Goal: Task Accomplishment & Management: Contribute content

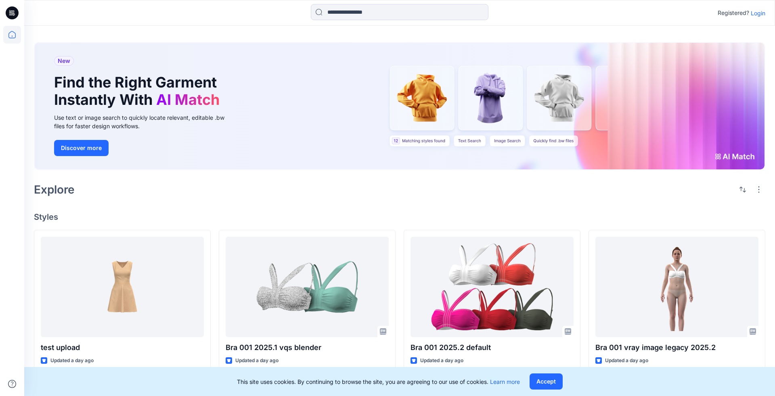
click at [758, 13] on p "Login" at bounding box center [758, 13] width 15 height 8
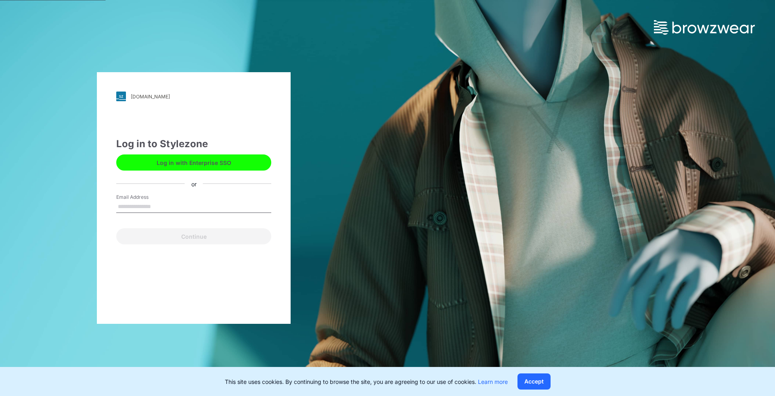
click at [255, 164] on button "Log in with Enterprise SSO" at bounding box center [193, 163] width 155 height 16
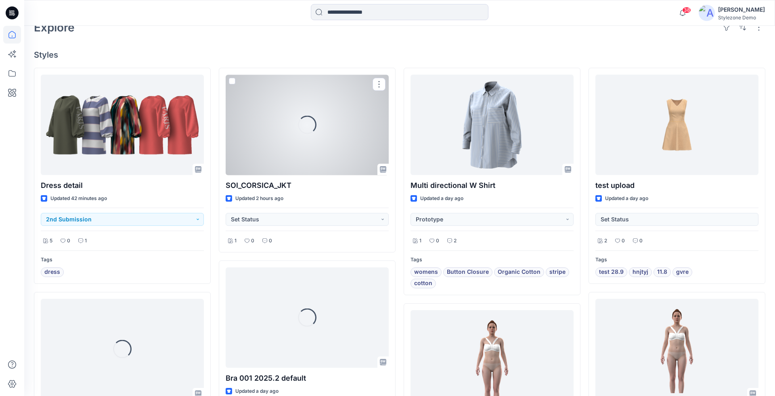
scroll to position [186, 0]
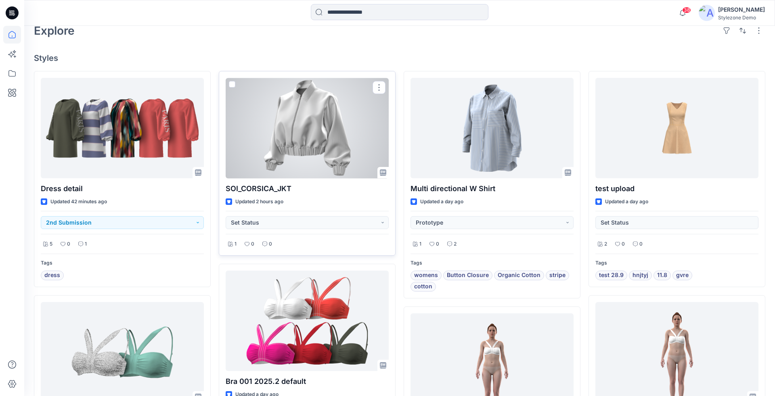
click at [346, 120] on div at bounding box center [307, 128] width 163 height 101
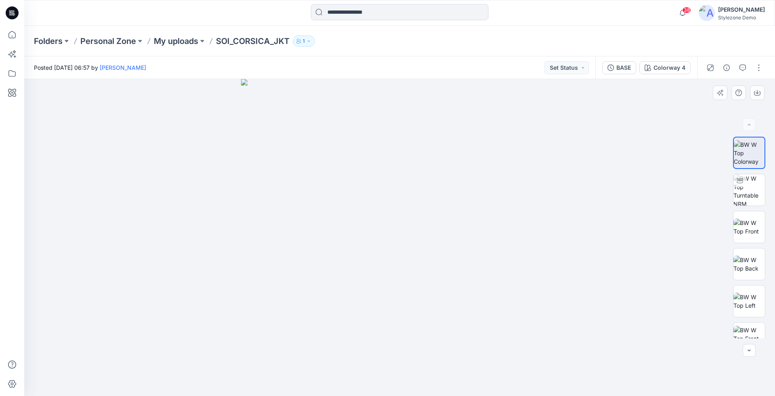
click at [437, 252] on img at bounding box center [399, 237] width 317 height 317
click at [660, 70] on div "Colorway 4" at bounding box center [670, 67] width 32 height 9
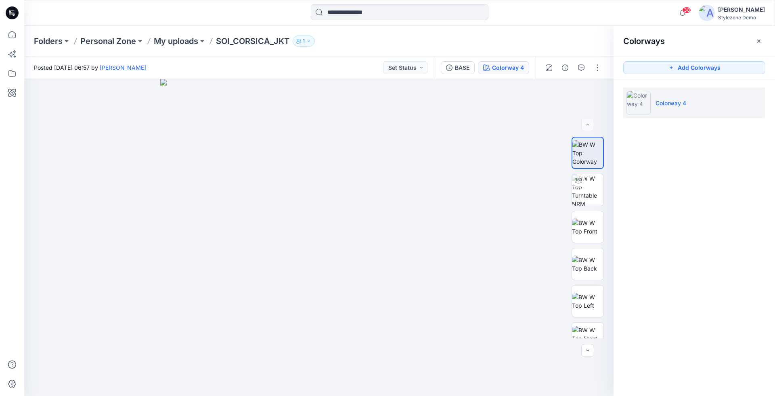
click at [679, 104] on p "Colorway 4" at bounding box center [671, 103] width 31 height 8
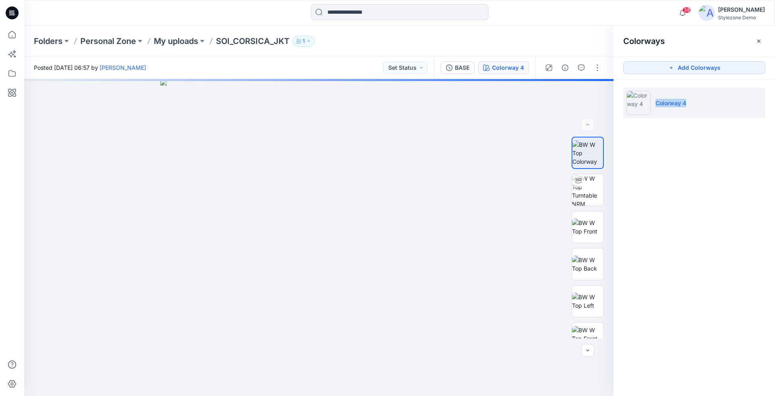
click at [679, 104] on p "Colorway 4" at bounding box center [671, 103] width 31 height 8
click at [524, 106] on div at bounding box center [318, 237] width 589 height 317
click at [752, 42] on div "Colorways" at bounding box center [694, 41] width 161 height 30
click at [753, 42] on button "button" at bounding box center [758, 41] width 13 height 13
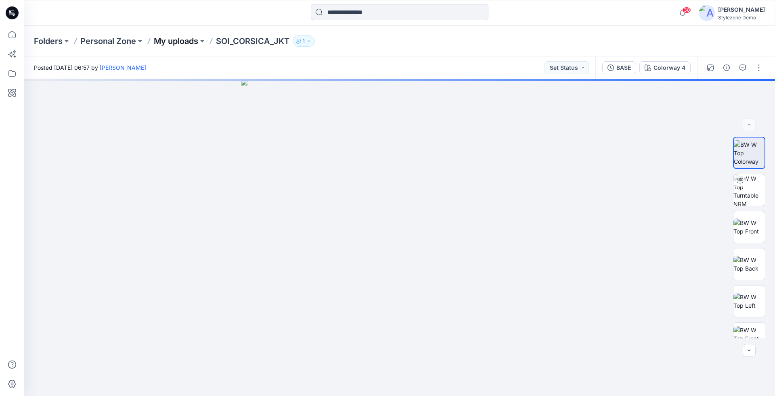
click at [184, 39] on p "My uploads" at bounding box center [176, 41] width 44 height 11
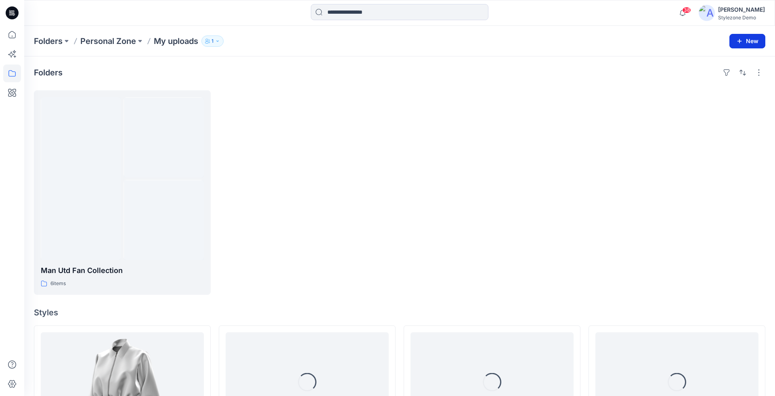
click at [750, 38] on button "New" at bounding box center [747, 41] width 36 height 15
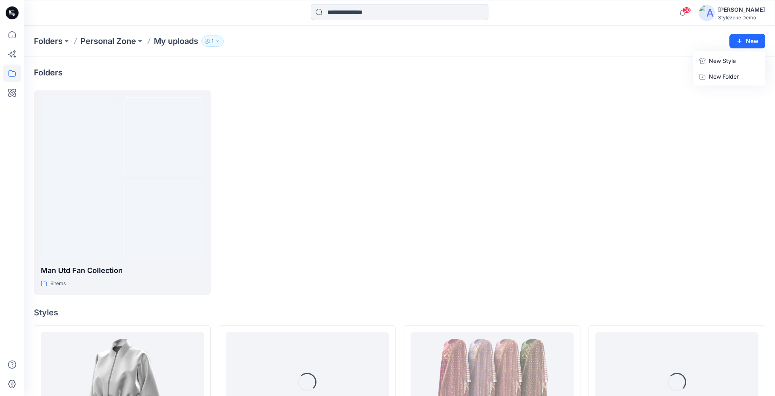
click at [717, 57] on p "New Style" at bounding box center [722, 61] width 27 height 10
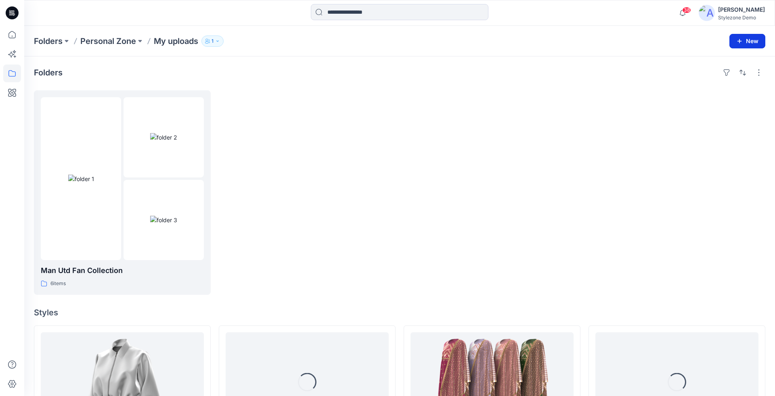
click at [752, 36] on button "New" at bounding box center [747, 41] width 36 height 15
click at [729, 76] on p "New Folder" at bounding box center [724, 76] width 30 height 8
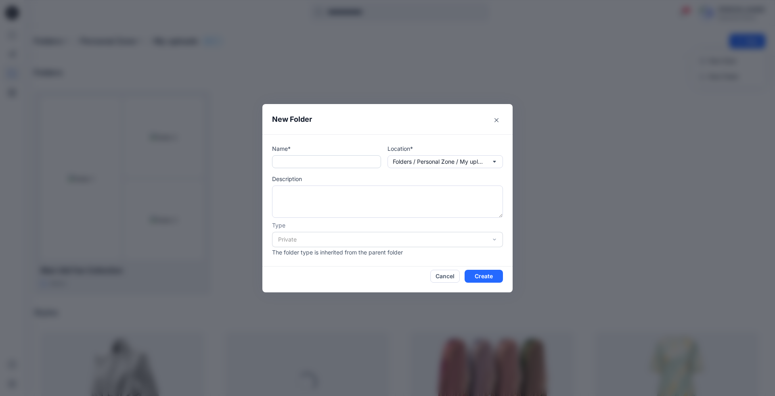
click at [288, 162] on input "text" at bounding box center [326, 161] width 109 height 13
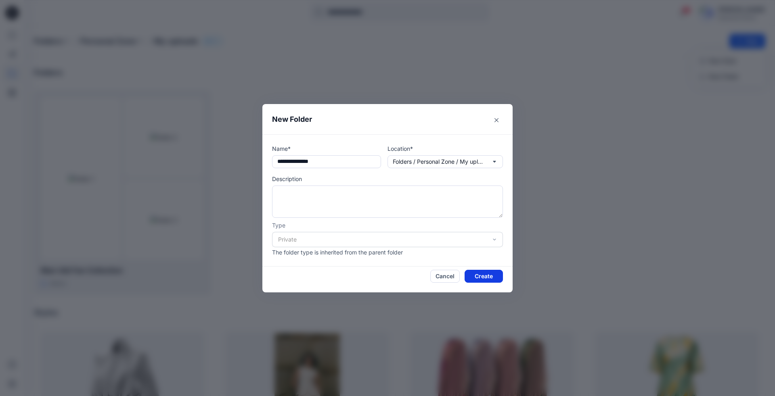
type input "**********"
click at [486, 276] on button "Create" at bounding box center [484, 276] width 38 height 13
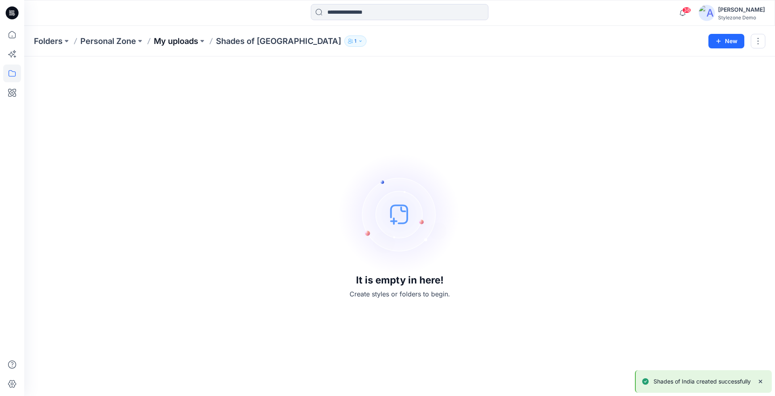
click at [179, 38] on p "My uploads" at bounding box center [176, 41] width 44 height 11
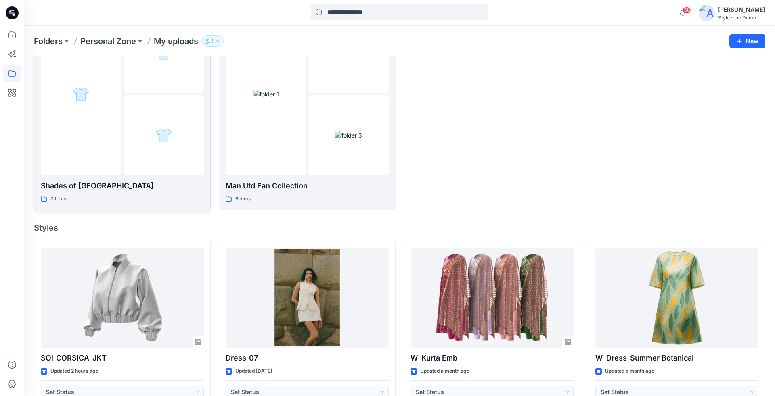
scroll to position [94, 0]
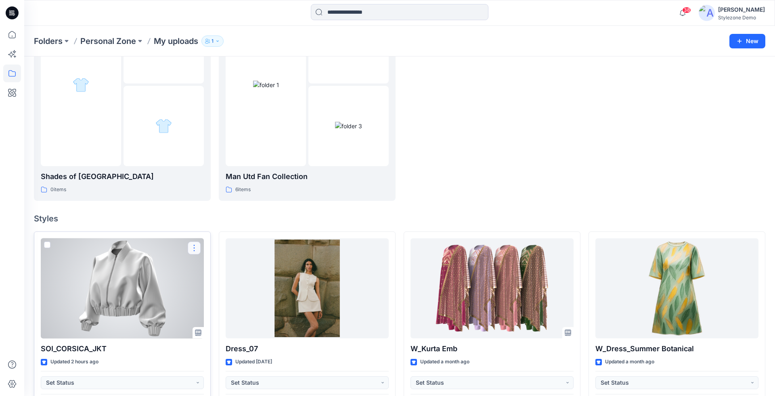
click at [196, 244] on button "button" at bounding box center [194, 248] width 13 height 13
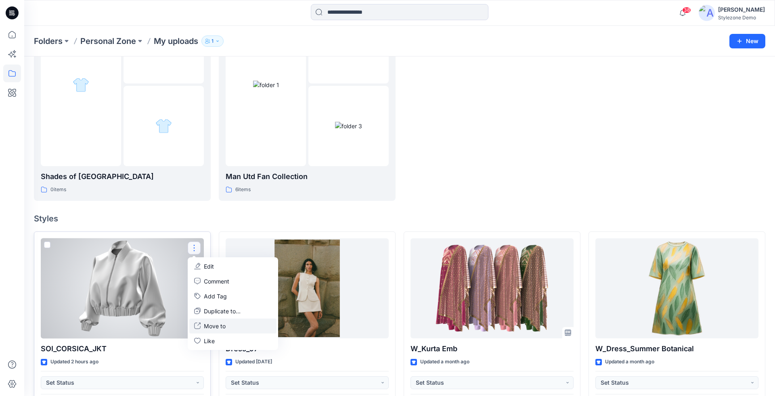
click at [226, 323] on button "Move to" at bounding box center [232, 325] width 87 height 15
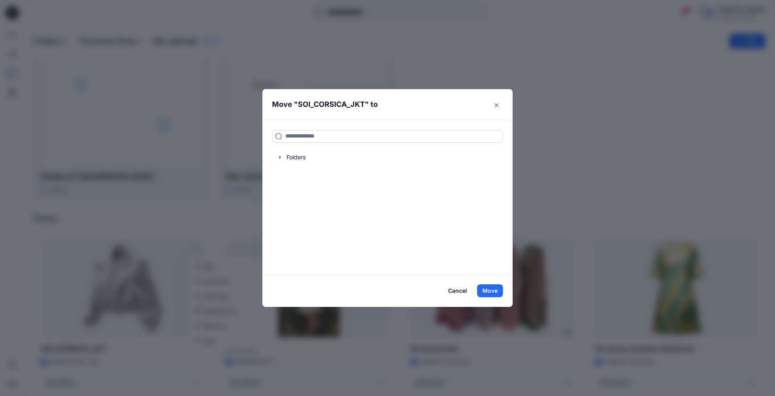
click at [310, 138] on input at bounding box center [387, 136] width 231 height 13
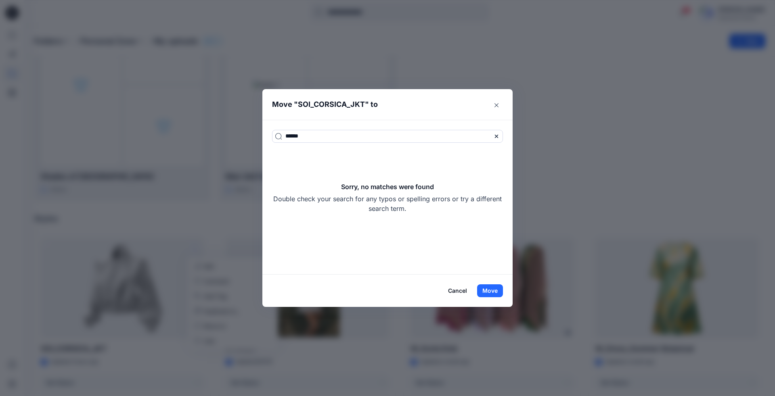
drag, startPoint x: 352, startPoint y: 134, endPoint x: 270, endPoint y: 134, distance: 81.9
click at [269, 134] on div "****** Sorry, no matches were found Double check your search for any typos or s…" at bounding box center [387, 197] width 250 height 155
type input "*"
type input "*********"
click at [296, 132] on input "*********" at bounding box center [387, 136] width 231 height 13
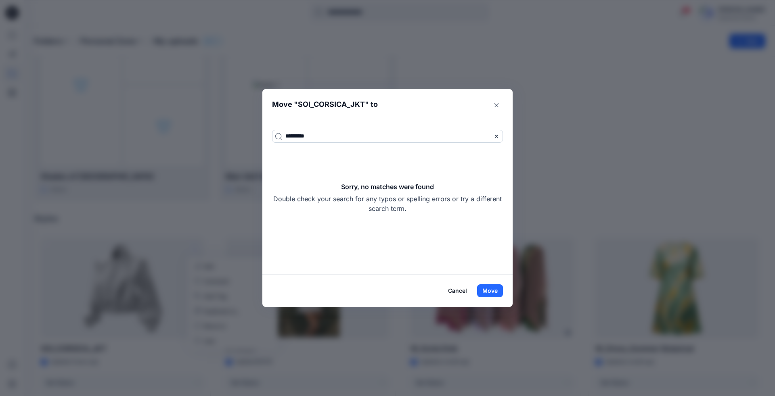
drag, startPoint x: 328, startPoint y: 142, endPoint x: 274, endPoint y: 133, distance: 54.4
click at [274, 133] on input "*********" at bounding box center [387, 136] width 231 height 13
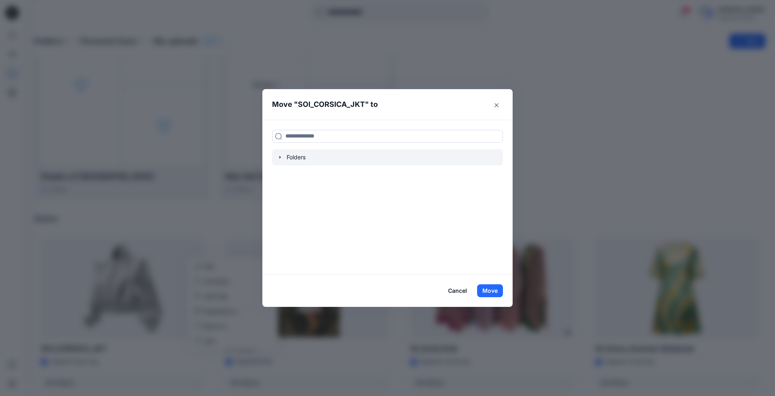
click at [282, 156] on icon "button" at bounding box center [280, 157] width 6 height 6
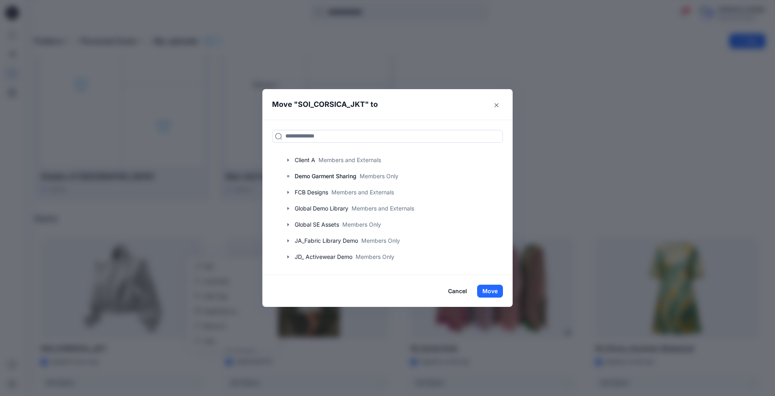
scroll to position [0, 0]
click at [352, 138] on input at bounding box center [387, 136] width 231 height 13
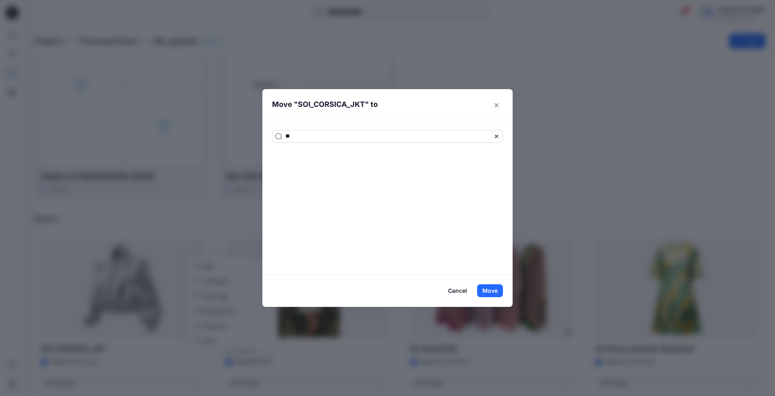
type input "*"
click at [494, 109] on button "Close" at bounding box center [496, 105] width 13 height 13
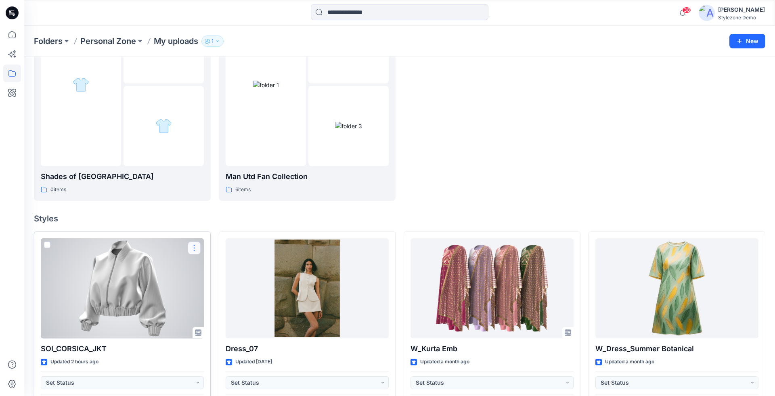
click at [195, 249] on button "button" at bounding box center [194, 248] width 13 height 13
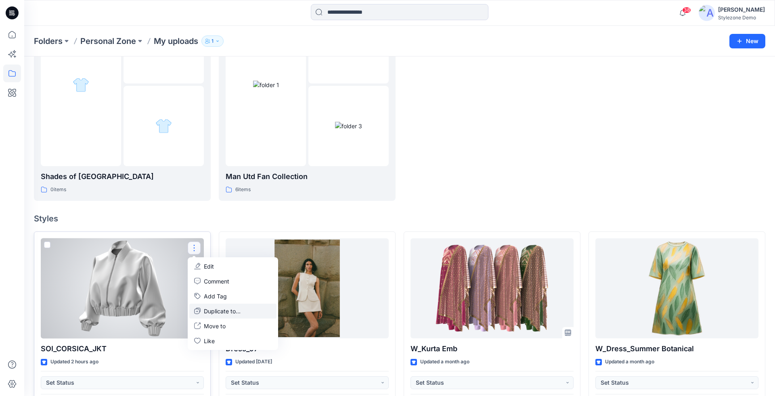
click at [226, 315] on button "Duplicate to..." at bounding box center [232, 311] width 87 height 15
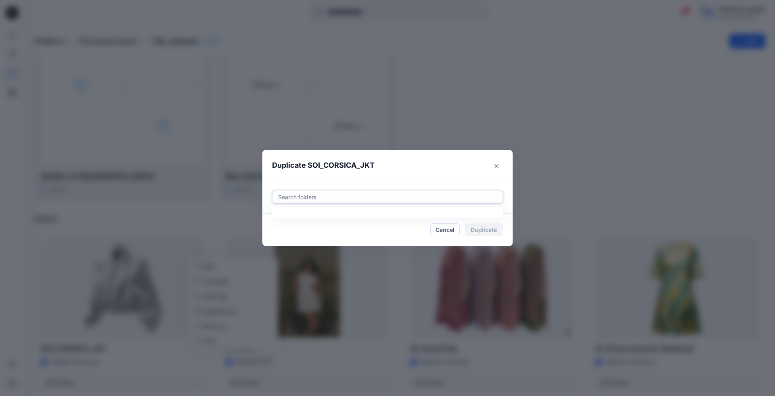
click at [344, 193] on div at bounding box center [387, 198] width 220 height 10
click at [368, 228] on div "Shades of India Personal Zone My uploads" at bounding box center [388, 222] width 220 height 18
type input "******"
click at [459, 169] on header "Duplicate SOI_CORSICA_JKT" at bounding box center [379, 165] width 234 height 31
click at [487, 231] on button "Duplicate" at bounding box center [484, 230] width 38 height 13
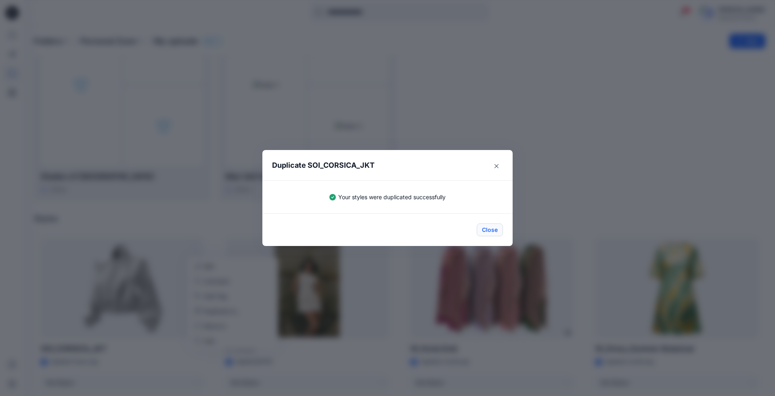
click at [490, 233] on button "Close" at bounding box center [490, 230] width 26 height 13
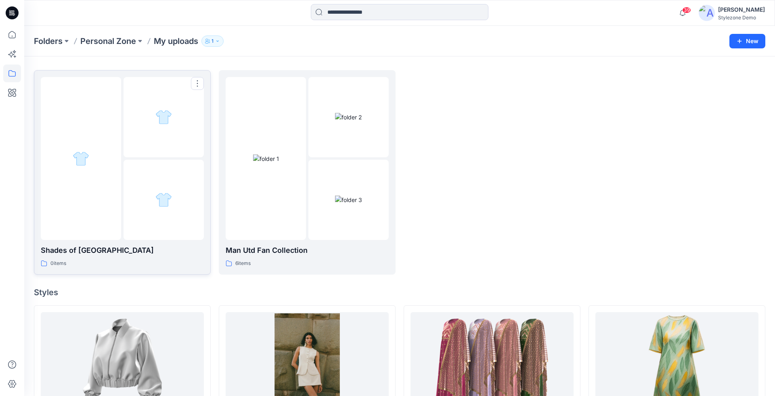
scroll to position [15, 0]
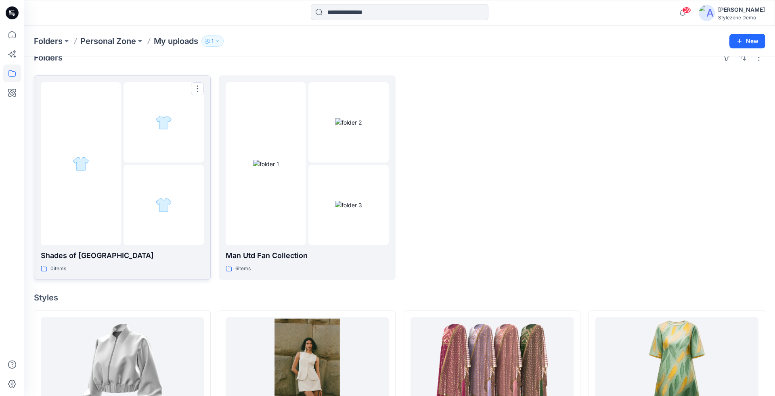
click at [140, 151] on div at bounding box center [164, 122] width 80 height 80
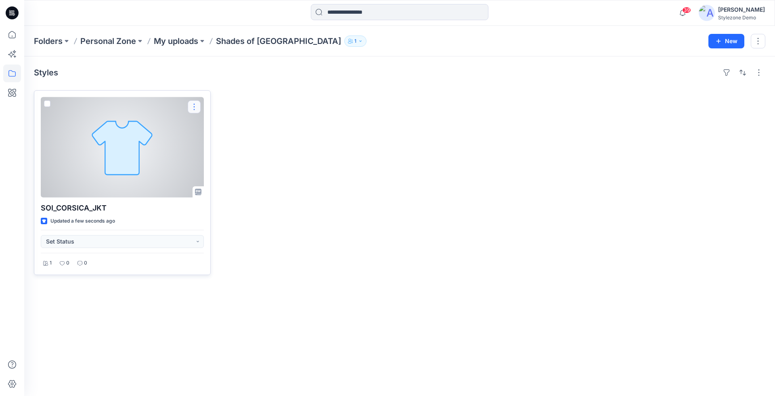
click at [192, 103] on button "button" at bounding box center [194, 107] width 13 height 13
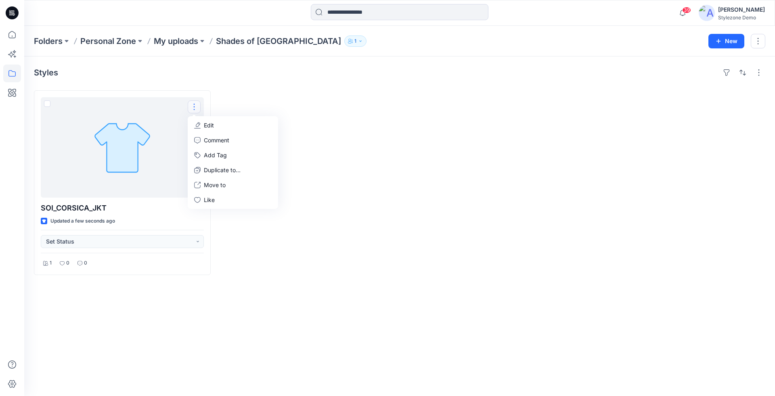
click at [304, 120] on div at bounding box center [307, 182] width 177 height 185
click at [189, 46] on p "My uploads" at bounding box center [176, 41] width 44 height 11
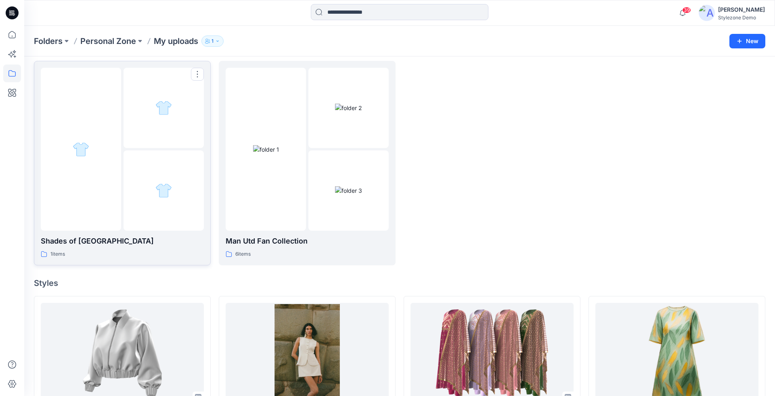
scroll to position [93, 0]
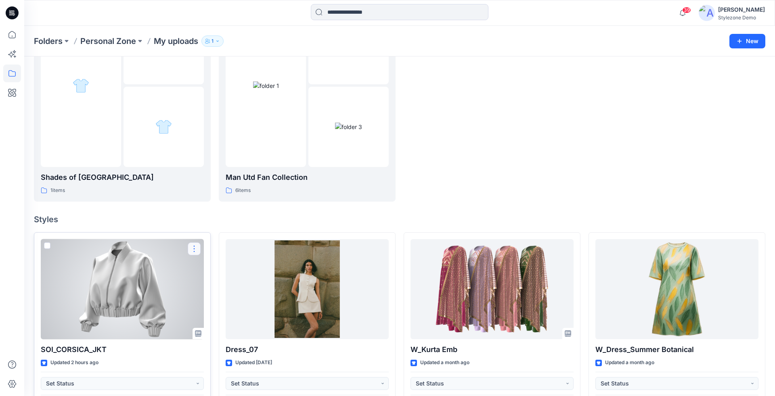
click at [194, 252] on button "button" at bounding box center [194, 249] width 13 height 13
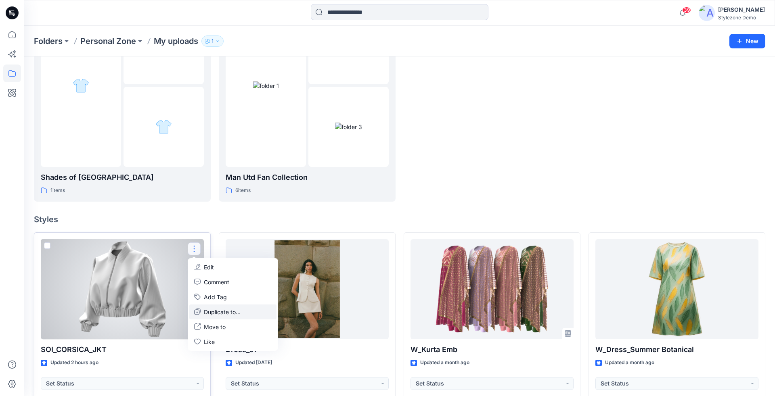
click at [227, 312] on p "Duplicate to..." at bounding box center [222, 312] width 37 height 8
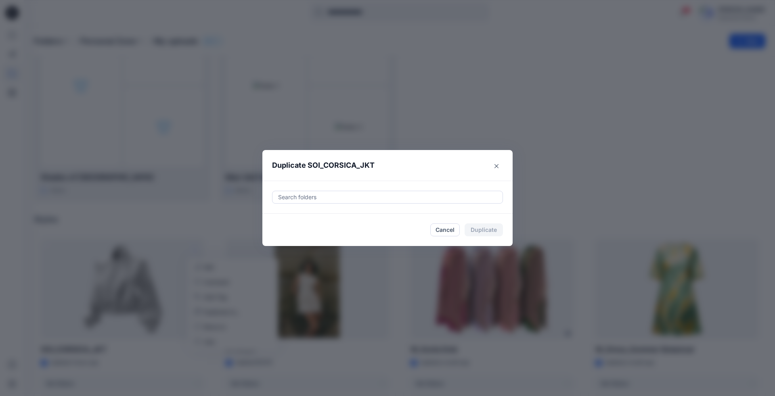
click at [343, 199] on div at bounding box center [387, 198] width 220 height 10
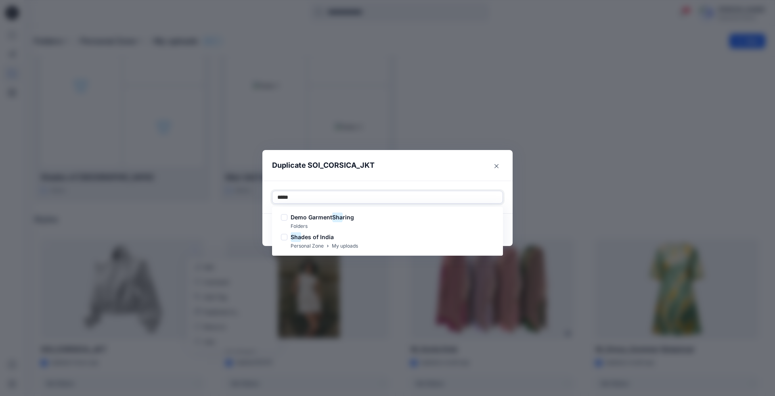
type input "******"
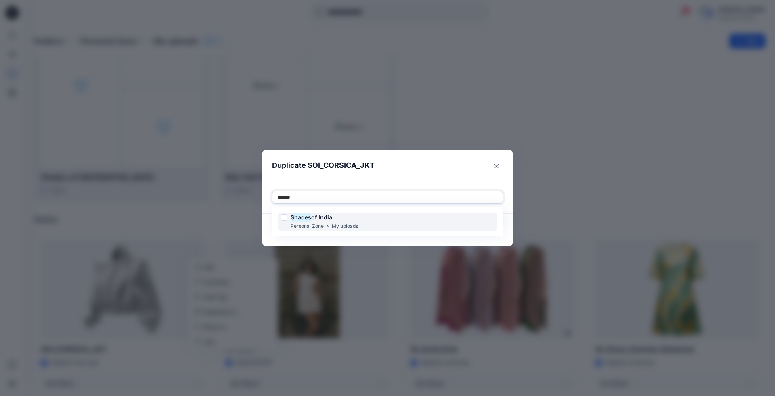
click at [361, 219] on div "Shades of India Personal Zone My uploads" at bounding box center [388, 222] width 220 height 18
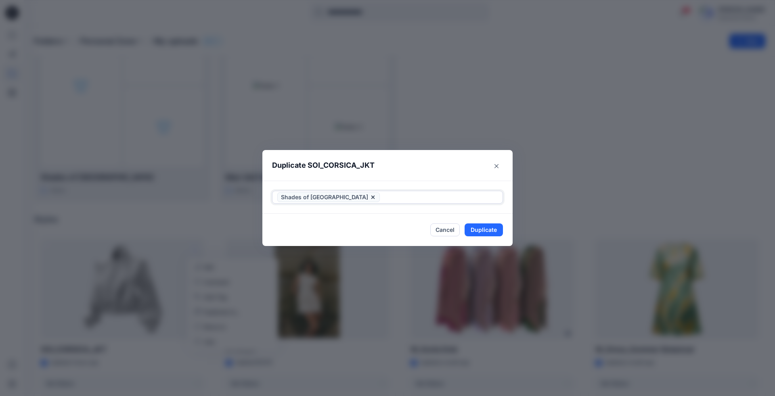
drag, startPoint x: 396, startPoint y: 199, endPoint x: 361, endPoint y: 199, distance: 35.5
click at [381, 199] on div at bounding box center [439, 198] width 116 height 10
click at [494, 227] on button "Duplicate" at bounding box center [484, 230] width 38 height 13
click at [484, 226] on button "Close" at bounding box center [490, 230] width 26 height 13
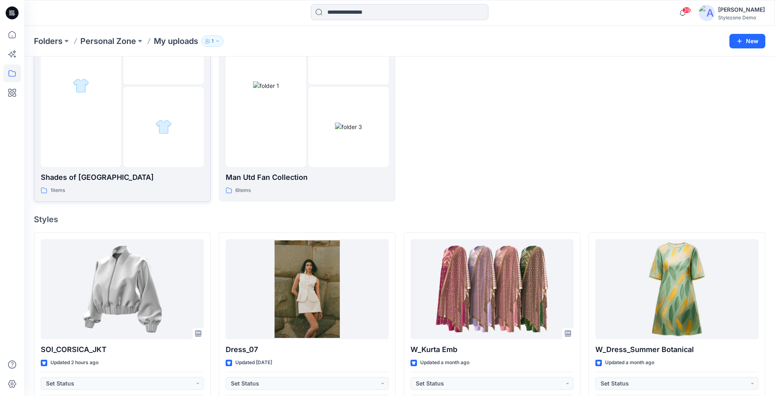
click at [52, 160] on div at bounding box center [81, 85] width 80 height 163
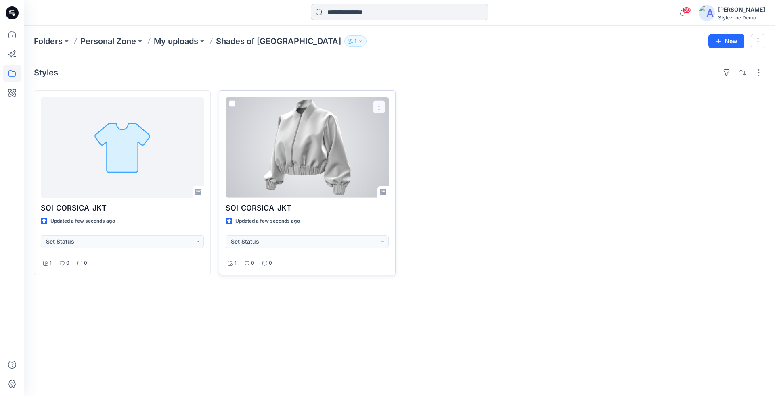
click at [376, 104] on button "button" at bounding box center [379, 107] width 13 height 13
click at [394, 125] on p "Edit" at bounding box center [394, 125] width 10 height 8
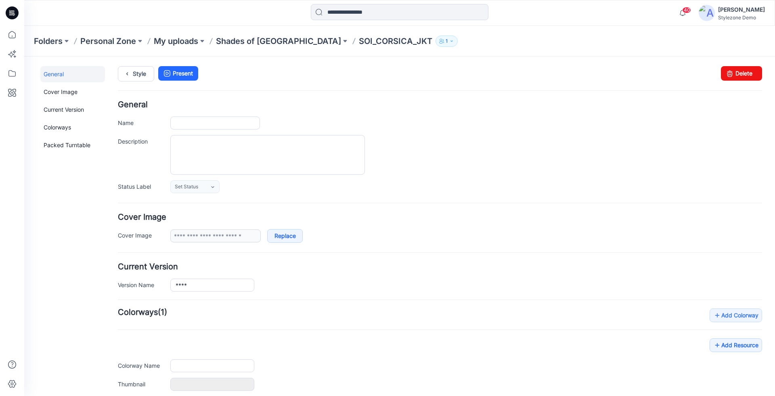
type input "**********"
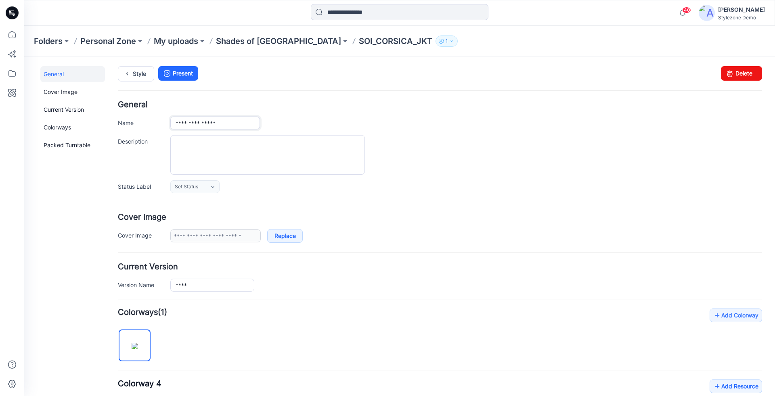
click at [242, 123] on input "**********" at bounding box center [215, 123] width 90 height 13
type input "**********"
click at [486, 157] on div at bounding box center [466, 155] width 592 height 40
click at [140, 77] on link "Style" at bounding box center [136, 73] width 36 height 15
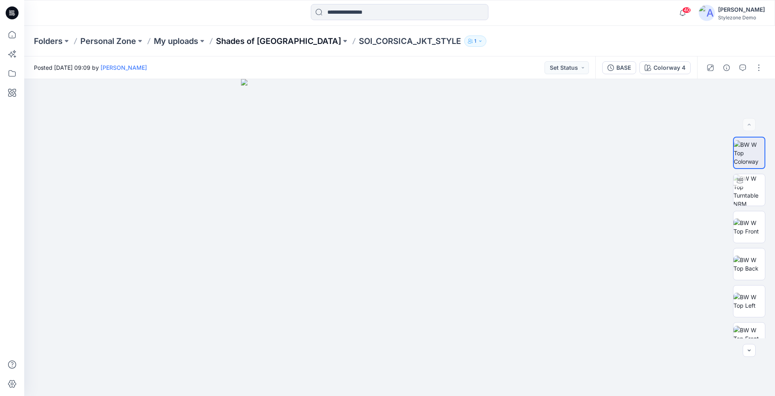
click at [255, 39] on p "Shades of [GEOGRAPHIC_DATA]" at bounding box center [278, 41] width 125 height 11
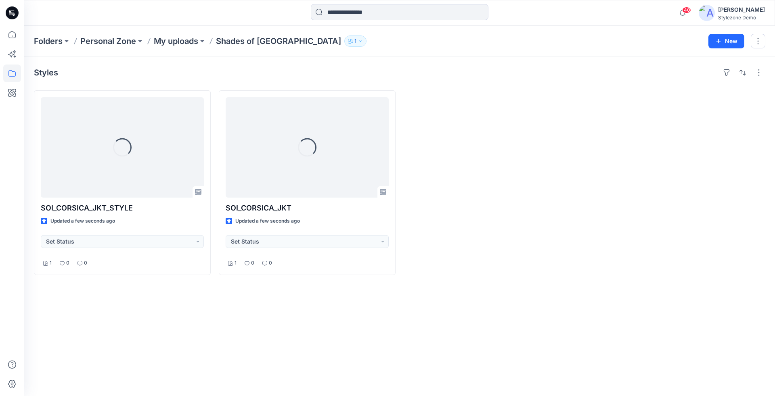
click at [479, 243] on div at bounding box center [492, 182] width 177 height 185
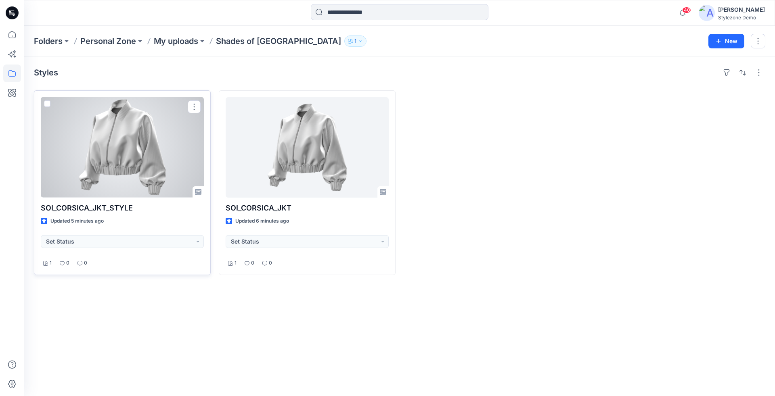
click at [75, 180] on div at bounding box center [122, 147] width 163 height 101
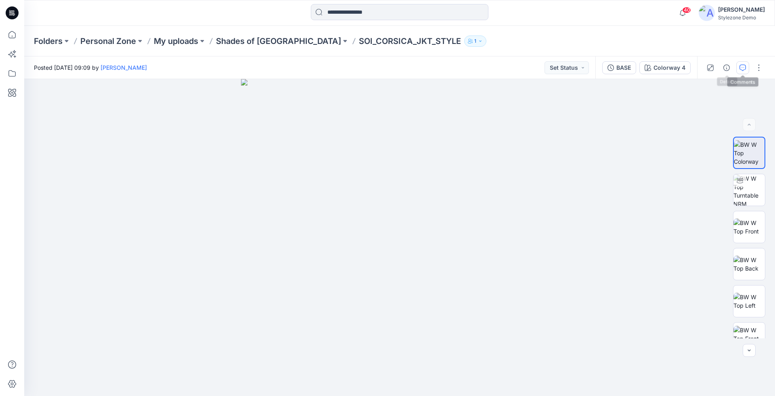
click at [742, 67] on icon "button" at bounding box center [743, 68] width 6 height 6
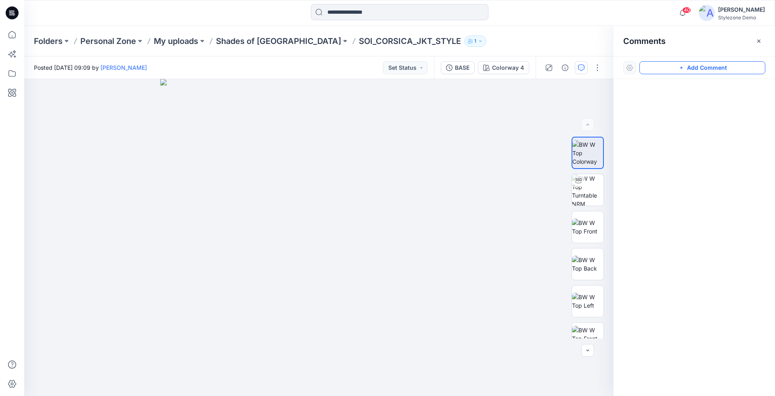
click at [684, 71] on button "Add Comment" at bounding box center [702, 67] width 126 height 13
click at [583, 196] on img at bounding box center [587, 189] width 31 height 31
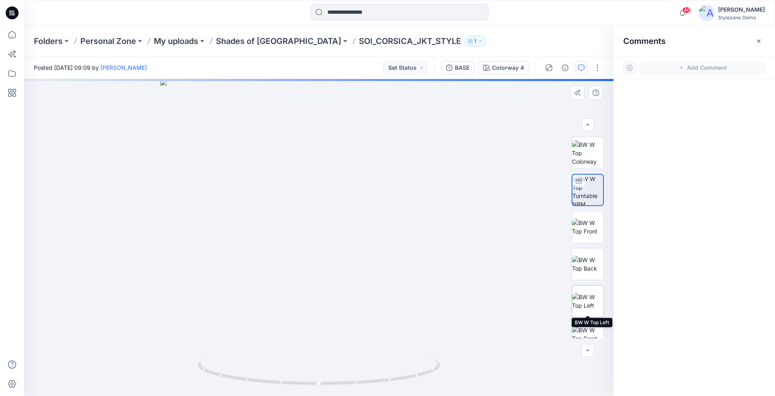
scroll to position [53, 0]
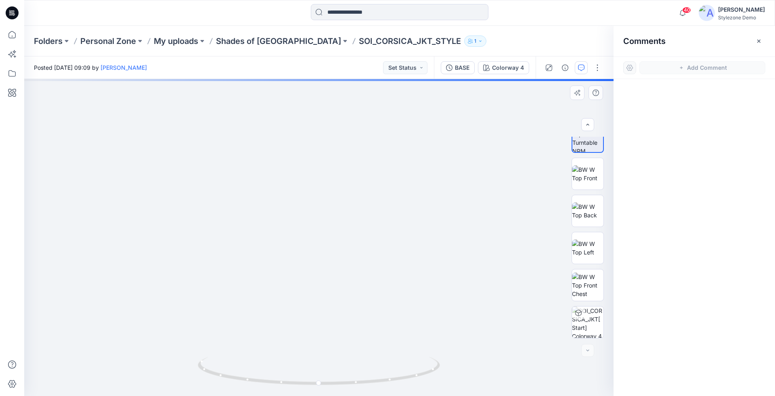
drag, startPoint x: 375, startPoint y: 245, endPoint x: 304, endPoint y: 237, distance: 70.7
click at [304, 237] on img at bounding box center [319, 214] width 392 height 366
drag, startPoint x: 319, startPoint y: 384, endPoint x: 303, endPoint y: 376, distance: 17.9
click at [303, 376] on icon at bounding box center [320, 372] width 244 height 30
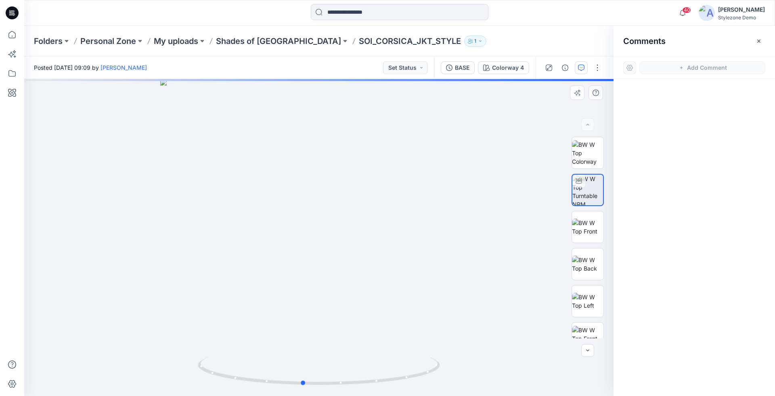
drag, startPoint x: 327, startPoint y: 186, endPoint x: 327, endPoint y: 212, distance: 26.2
click at [327, 214] on div at bounding box center [318, 237] width 589 height 317
click at [304, 376] on div at bounding box center [303, 373] width 9 height 9
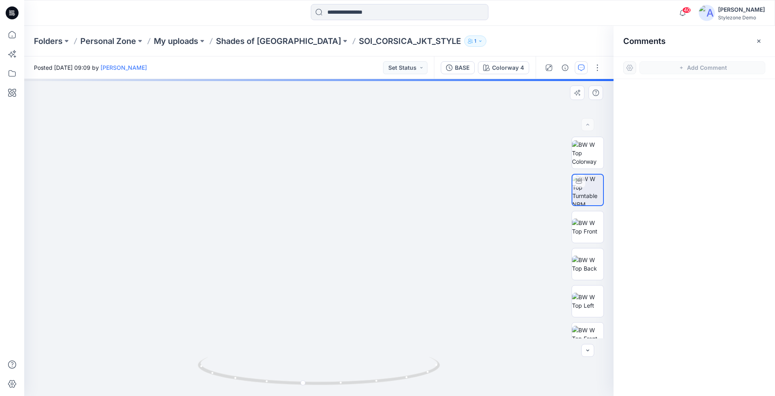
click at [328, 199] on img at bounding box center [319, 186] width 524 height 421
click at [761, 42] on icon "button" at bounding box center [759, 41] width 6 height 6
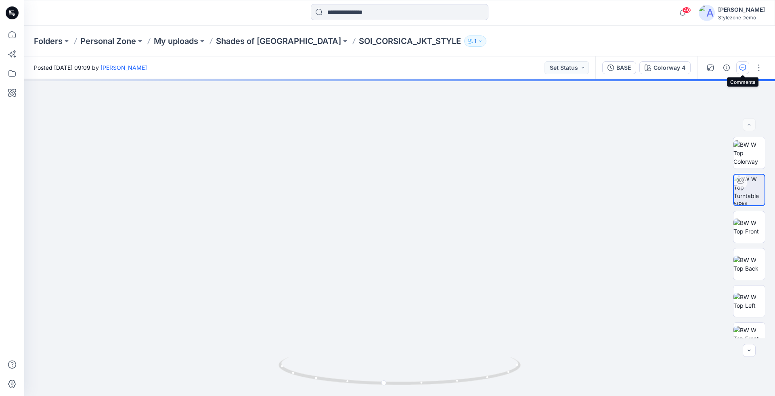
click at [744, 67] on icon "button" at bounding box center [743, 68] width 6 height 6
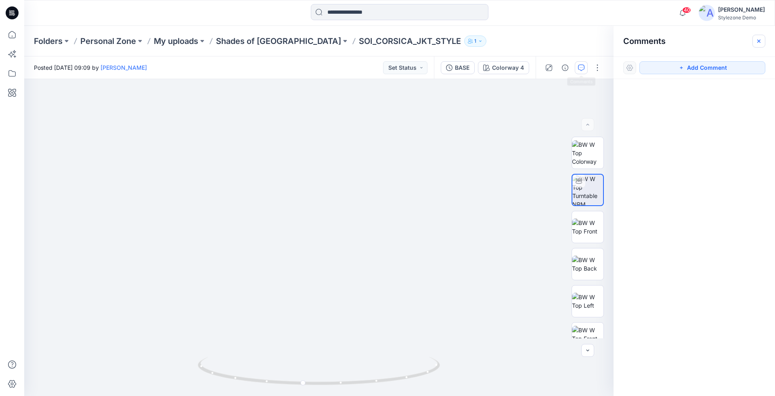
click at [759, 38] on icon "button" at bounding box center [759, 41] width 6 height 6
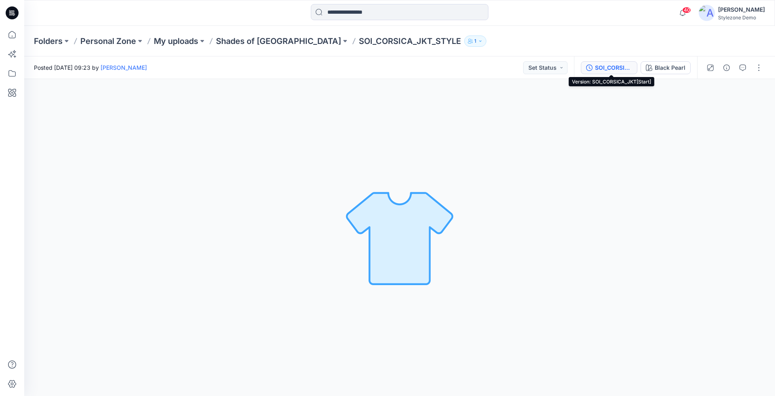
click at [625, 63] on div "SOI_CORSICA_JKT[Start]" at bounding box center [613, 67] width 37 height 9
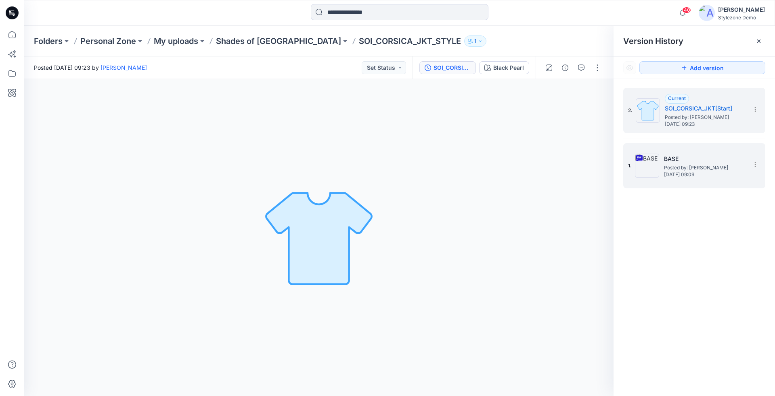
click at [680, 157] on h5 "BASE" at bounding box center [704, 159] width 81 height 10
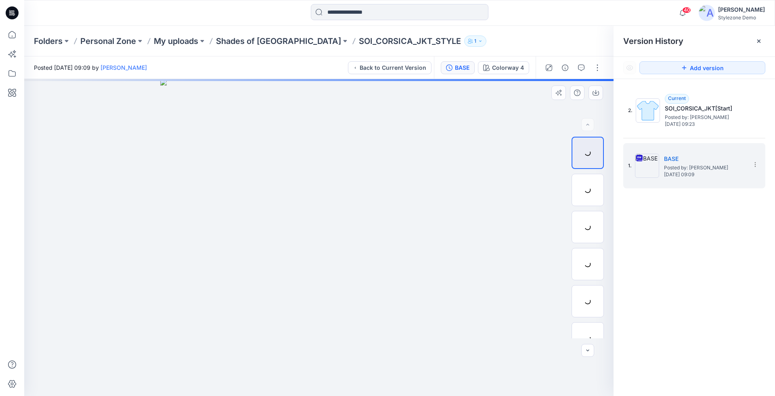
click at [537, 130] on div at bounding box center [318, 237] width 589 height 317
click at [760, 42] on icon at bounding box center [758, 41] width 3 height 3
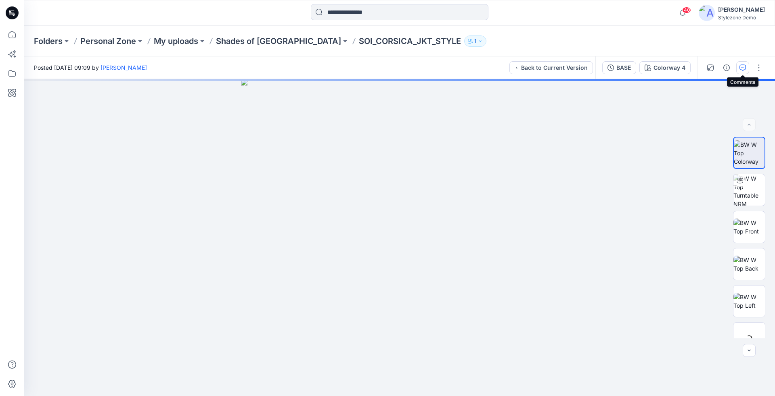
click at [740, 71] on icon "button" at bounding box center [743, 68] width 6 height 6
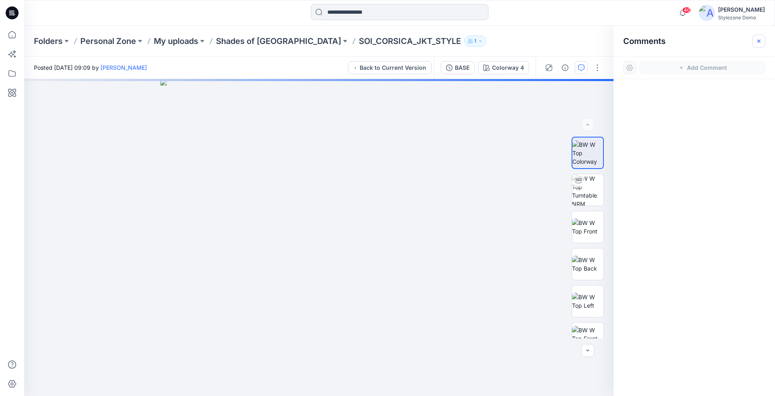
click at [758, 42] on icon "button" at bounding box center [758, 40] width 3 height 3
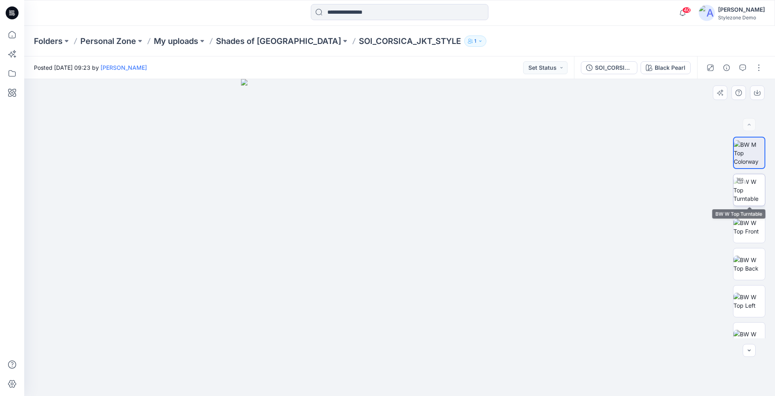
click at [744, 189] on img at bounding box center [748, 190] width 31 height 25
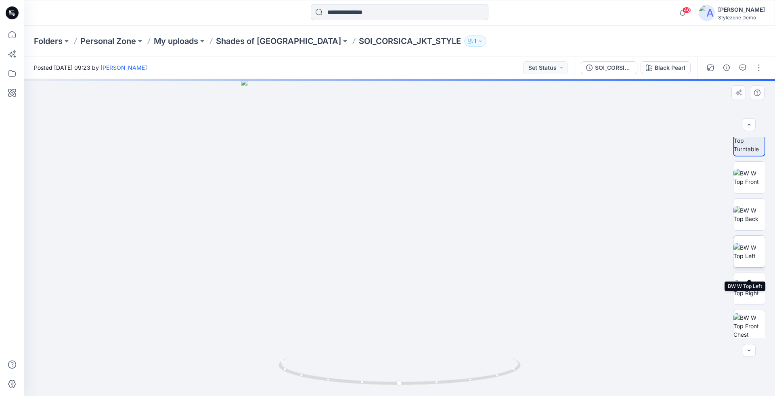
scroll to position [90, 0]
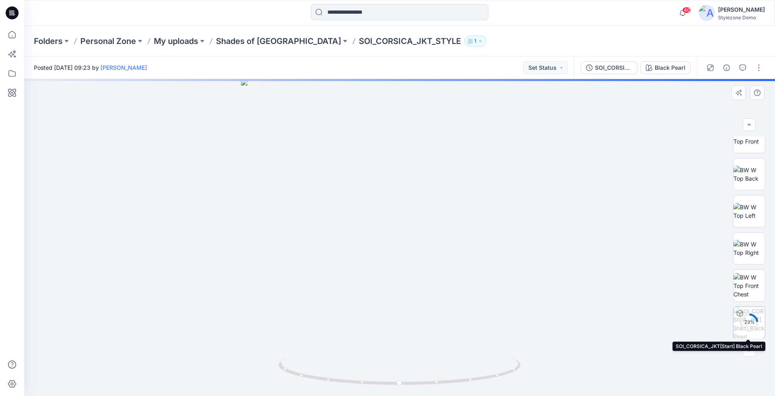
click at [748, 324] on div "23 %" at bounding box center [749, 322] width 19 height 7
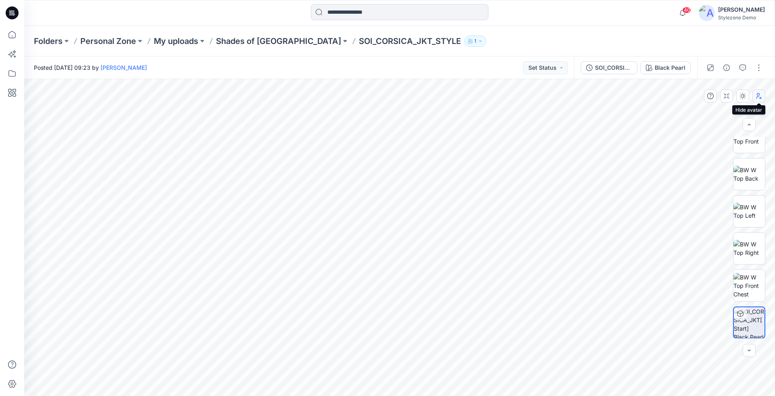
click at [761, 95] on icon "button" at bounding box center [759, 96] width 6 height 6
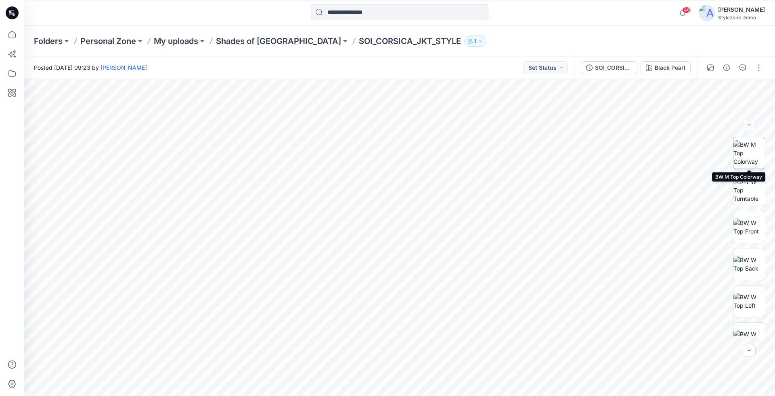
click at [748, 153] on img at bounding box center [748, 152] width 31 height 25
click at [616, 73] on button "CWC" at bounding box center [620, 67] width 33 height 13
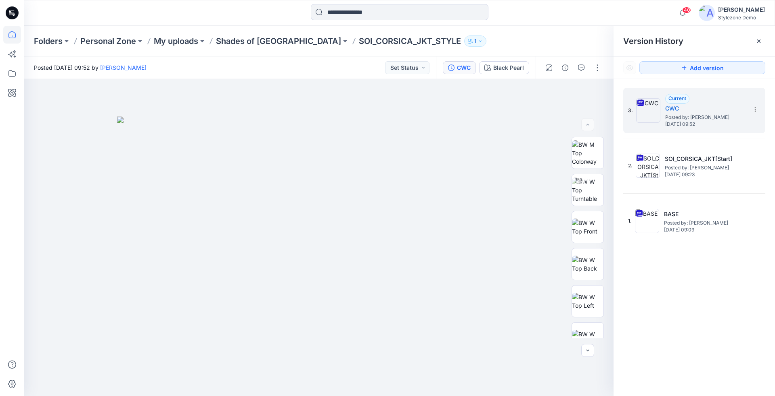
click at [8, 36] on icon at bounding box center [12, 35] width 18 height 18
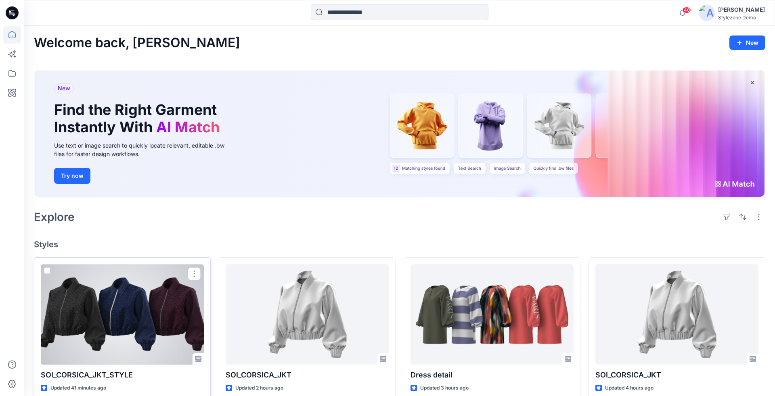
click at [133, 285] on div at bounding box center [122, 314] width 163 height 101
